Goal: Information Seeking & Learning: Check status

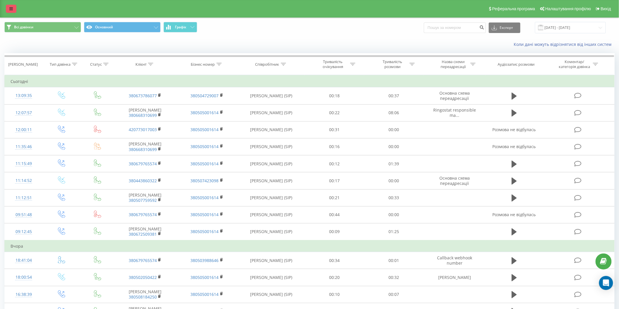
click at [10, 10] on icon at bounding box center [11, 9] width 4 height 4
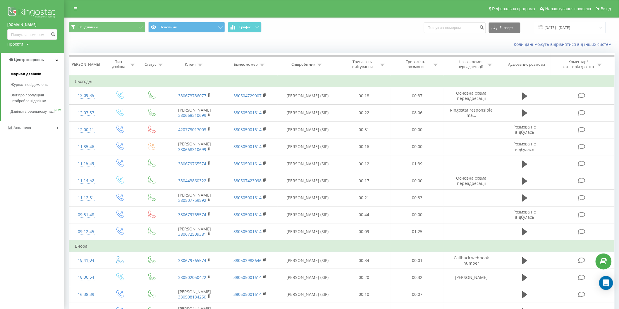
click at [24, 72] on span "Журнал дзвінків" at bounding box center [26, 74] width 31 height 6
click at [37, 98] on span "Звіт про пропущені необроблені дзвінки" at bounding box center [36, 98] width 51 height 12
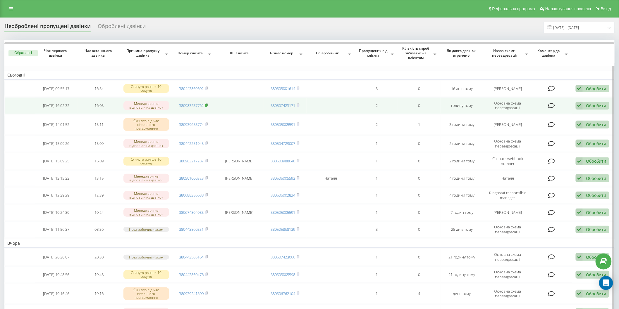
click at [208, 107] on span at bounding box center [206, 105] width 3 height 5
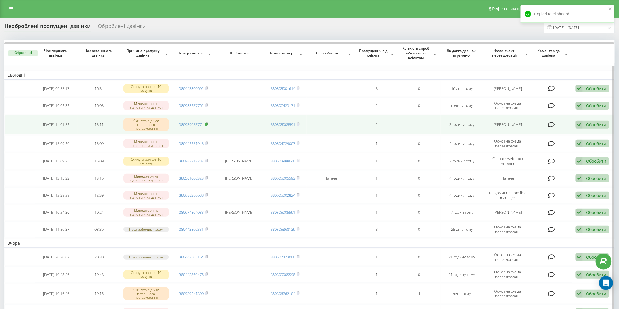
click at [207, 126] on span at bounding box center [206, 124] width 3 height 5
